Goal: Information Seeking & Learning: Learn about a topic

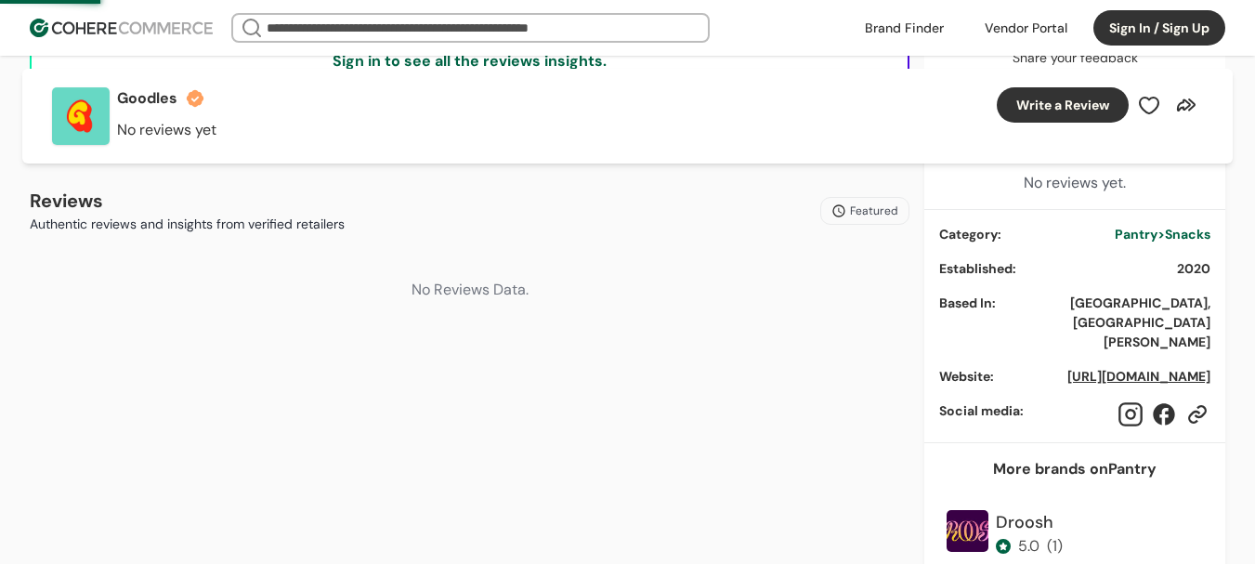
scroll to position [743, 0]
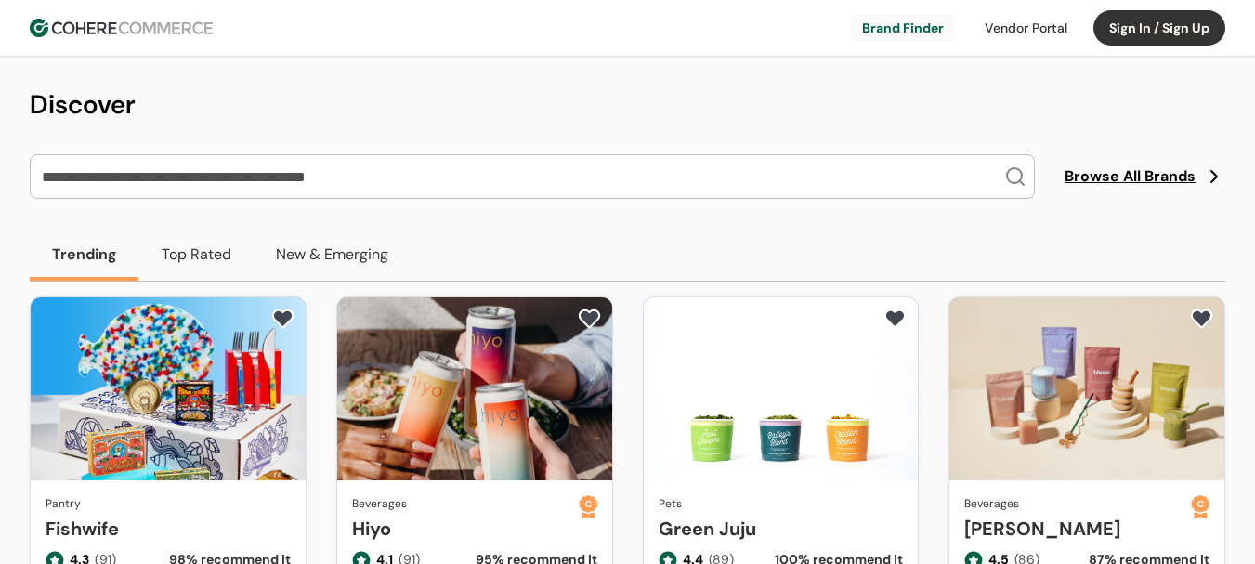
click at [274, 163] on input "search" at bounding box center [521, 176] width 966 height 43
paste input "**********"
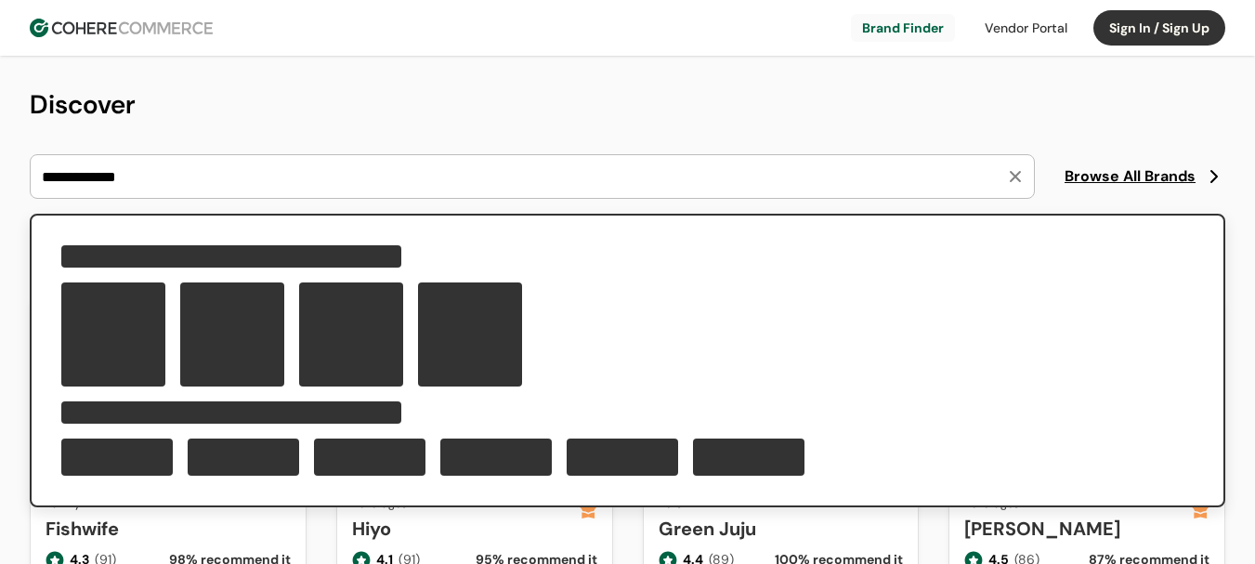
type input "**********"
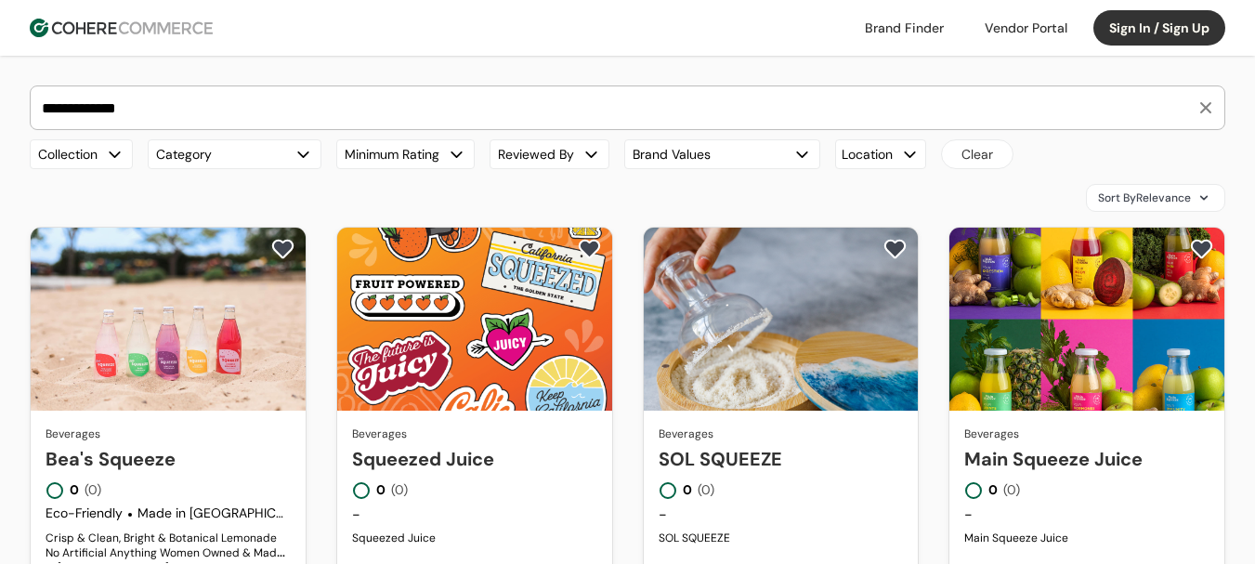
click at [223, 445] on link "Bea's Squeeze" at bounding box center [168, 459] width 245 height 28
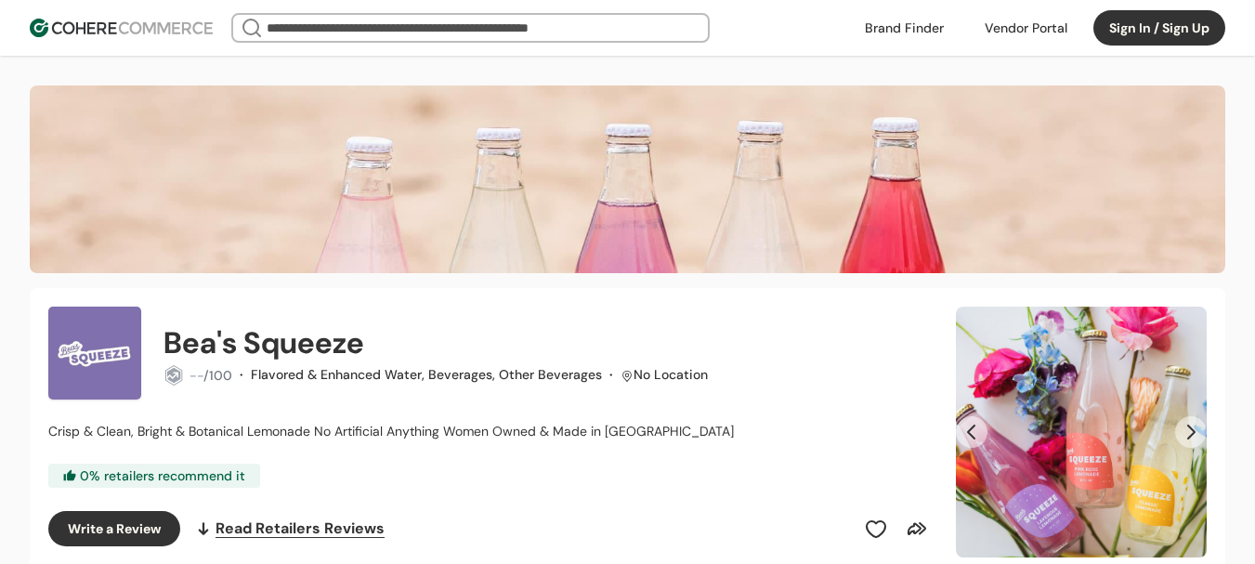
click at [1194, 427] on button "Next Slide" at bounding box center [1191, 432] width 32 height 32
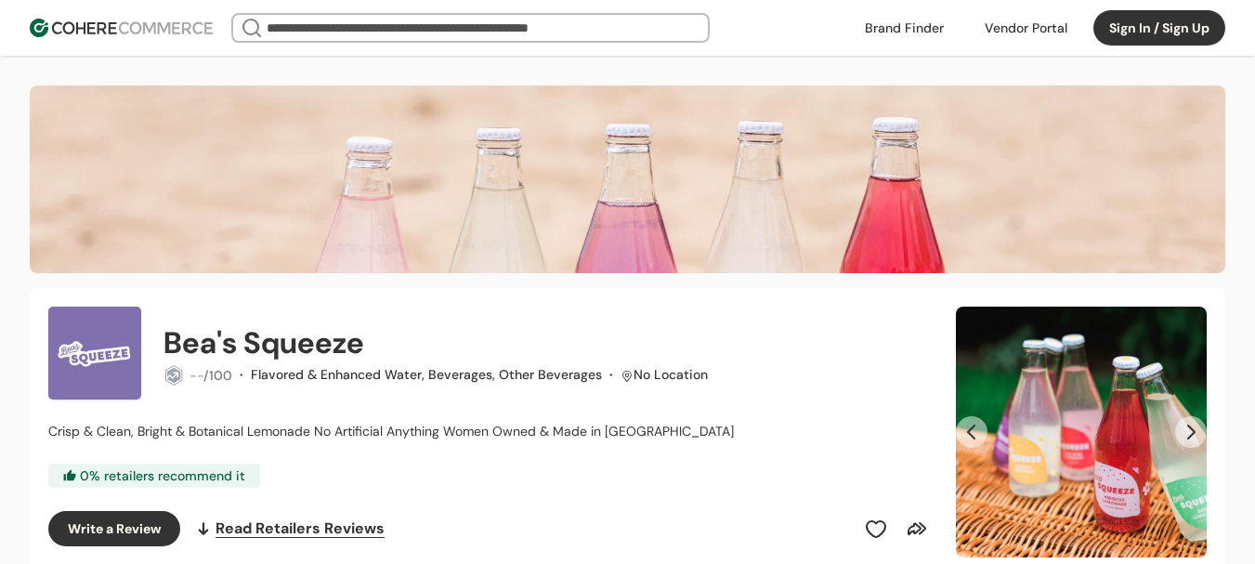
click at [1194, 427] on button "Next Slide" at bounding box center [1191, 432] width 32 height 32
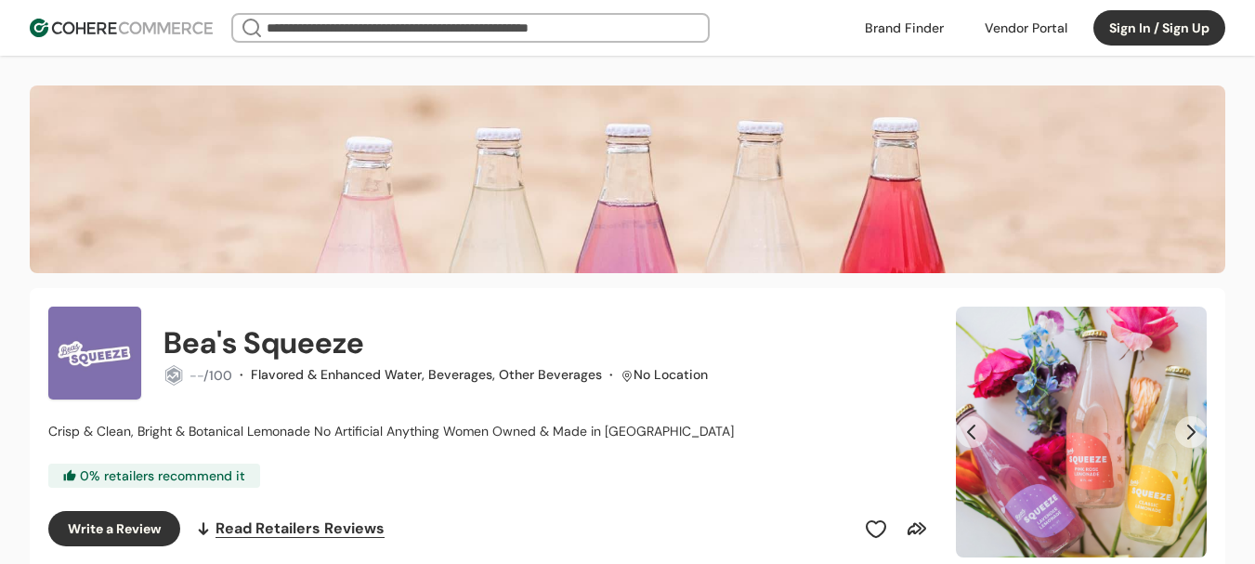
click at [1194, 427] on button "Next Slide" at bounding box center [1191, 432] width 32 height 32
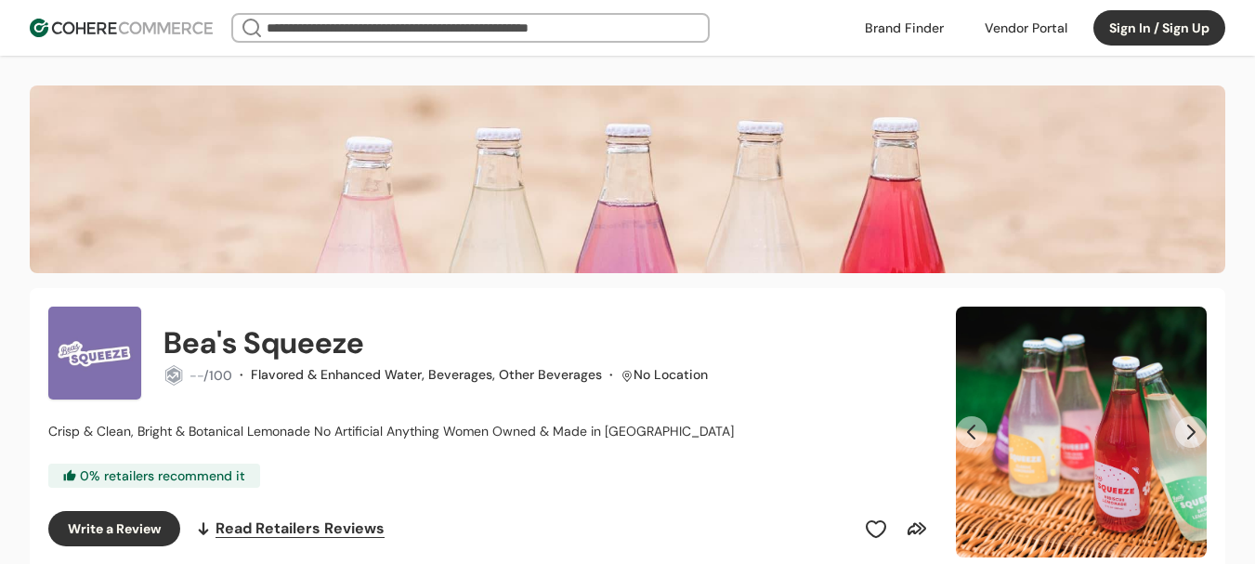
click at [1194, 432] on button "Next Slide" at bounding box center [1191, 432] width 32 height 32
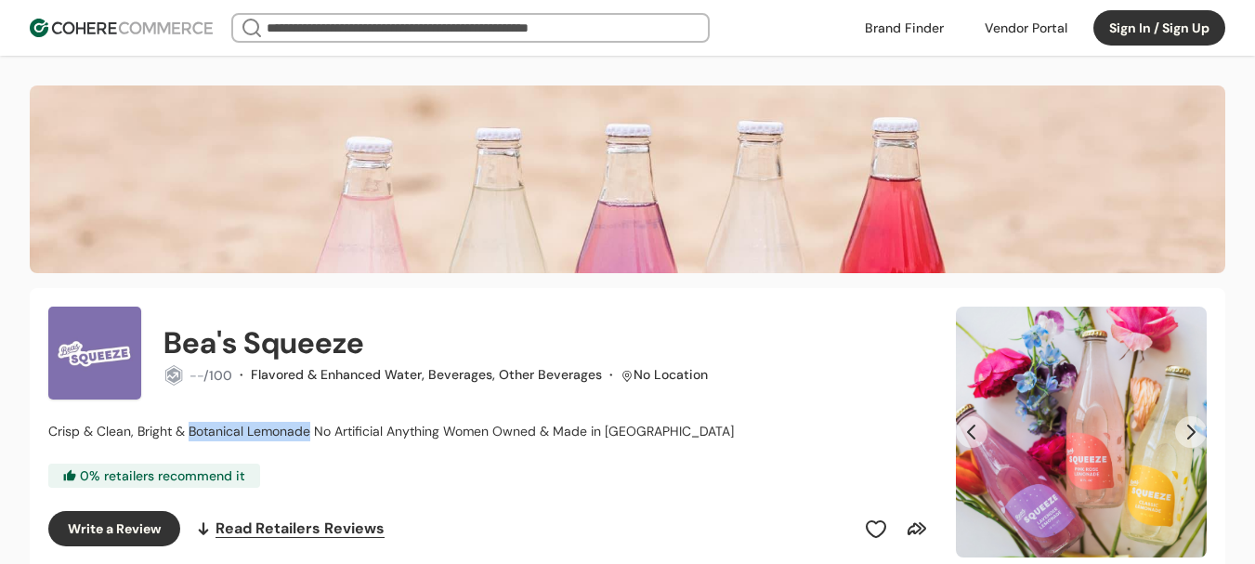
drag, startPoint x: 191, startPoint y: 428, endPoint x: 405, endPoint y: 231, distance: 290.6
click at [312, 431] on span "Crisp & Clean, Bright & Botanical Lemonade No Artificial Anything Women Owned &…" at bounding box center [391, 431] width 686 height 17
copy span "Botanical Lemonade"
